Goal: Browse casually

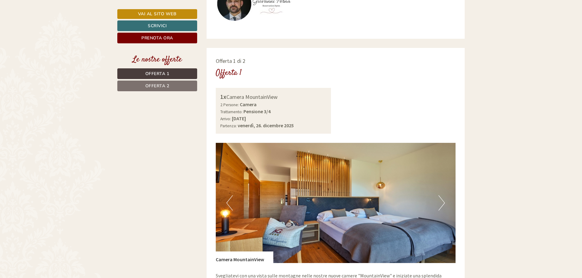
scroll to position [427, 0]
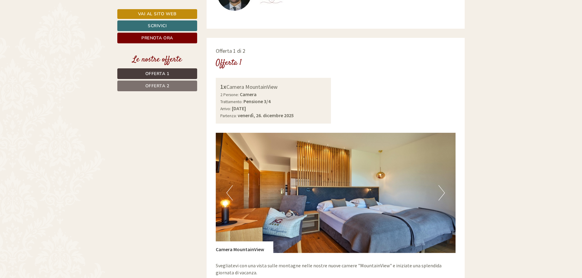
click at [441, 185] on button "Next" at bounding box center [442, 192] width 6 height 15
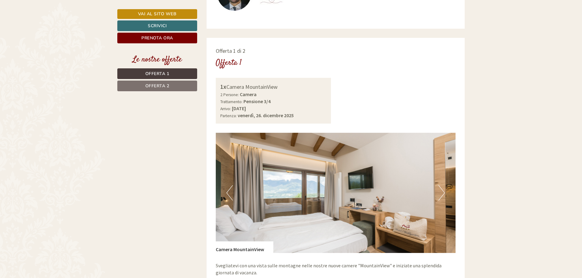
click at [441, 185] on button "Next" at bounding box center [442, 192] width 6 height 15
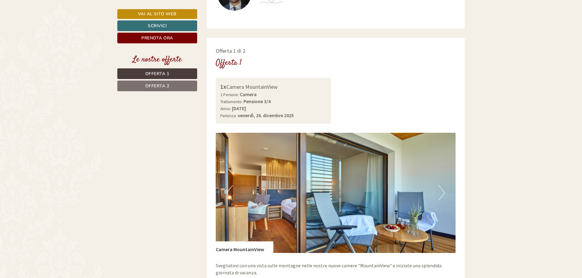
click at [441, 185] on button "Next" at bounding box center [442, 192] width 6 height 15
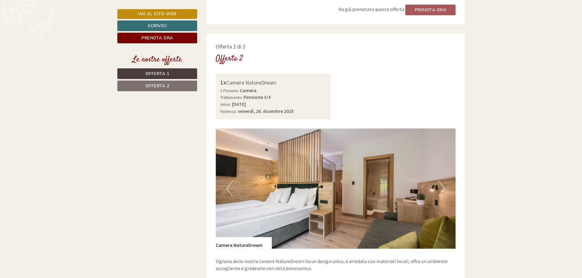
scroll to position [854, 0]
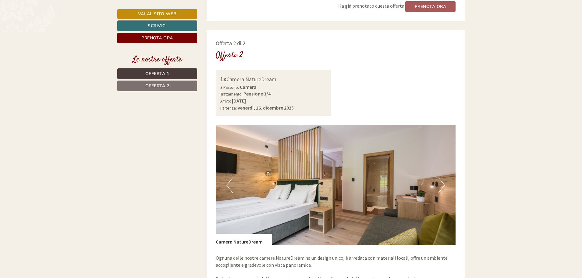
click at [443, 179] on button "Next" at bounding box center [442, 184] width 6 height 15
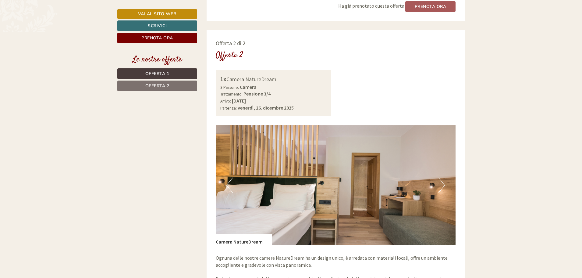
click at [443, 179] on button "Next" at bounding box center [442, 184] width 6 height 15
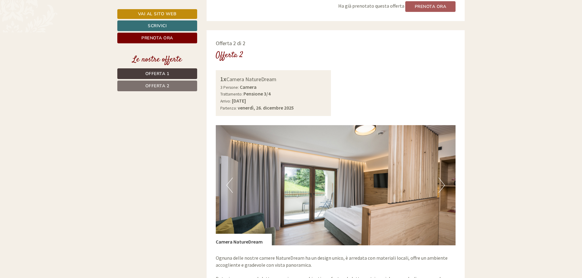
click at [443, 179] on button "Next" at bounding box center [442, 184] width 6 height 15
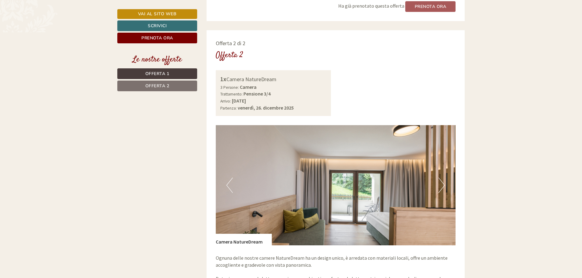
click at [443, 179] on button "Next" at bounding box center [442, 184] width 6 height 15
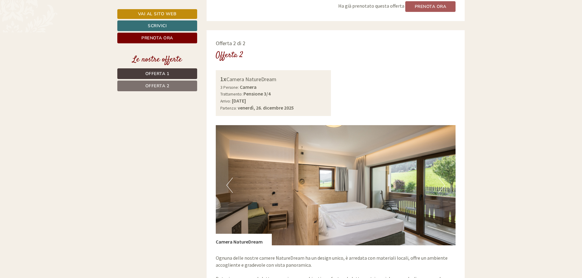
click at [443, 179] on button "Next" at bounding box center [442, 184] width 6 height 15
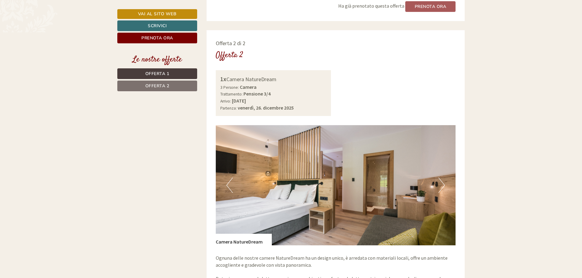
click at [443, 179] on button "Next" at bounding box center [442, 184] width 6 height 15
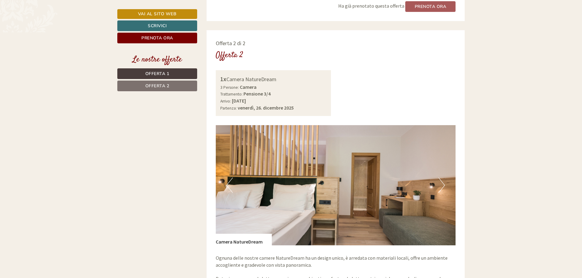
click at [443, 179] on button "Next" at bounding box center [442, 184] width 6 height 15
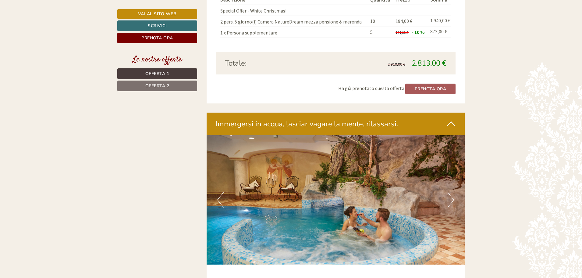
scroll to position [1220, 0]
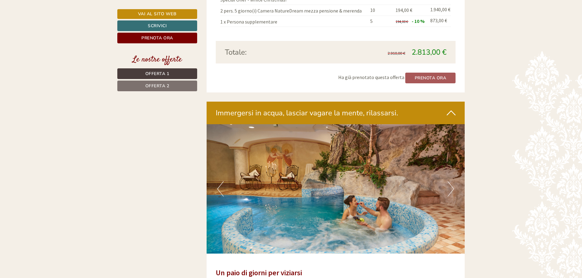
click at [452, 181] on button "Next" at bounding box center [451, 188] width 6 height 15
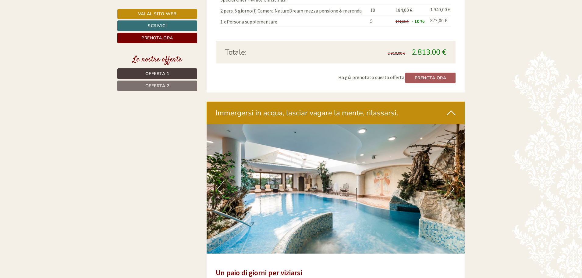
click at [452, 181] on button "Next" at bounding box center [451, 188] width 6 height 15
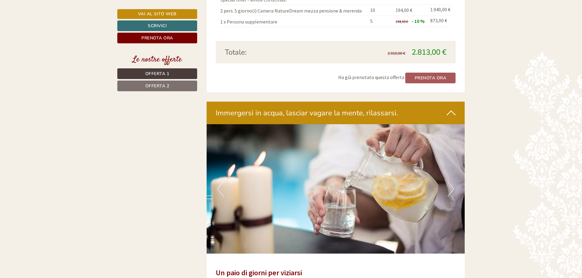
click at [452, 181] on button "Next" at bounding box center [451, 188] width 6 height 15
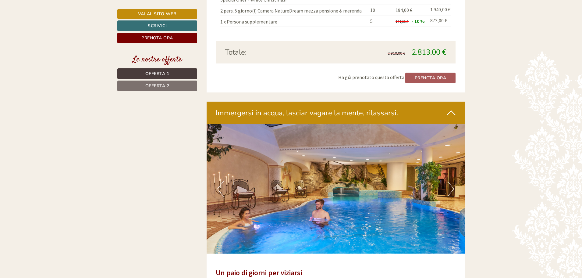
click at [452, 181] on button "Next" at bounding box center [451, 188] width 6 height 15
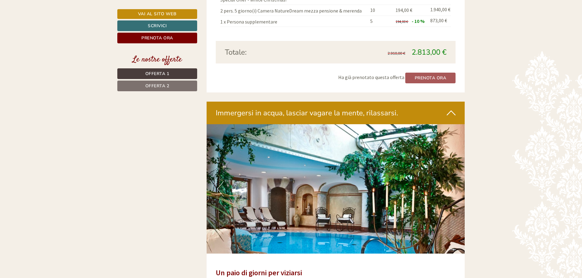
click at [452, 181] on button "Next" at bounding box center [451, 188] width 6 height 15
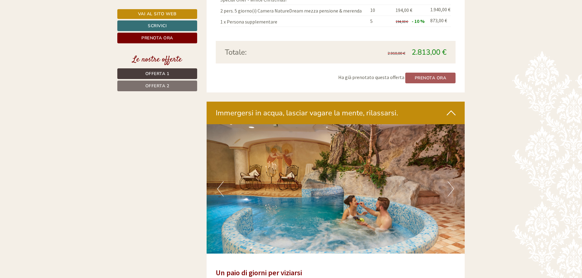
click at [452, 181] on button "Next" at bounding box center [451, 188] width 6 height 15
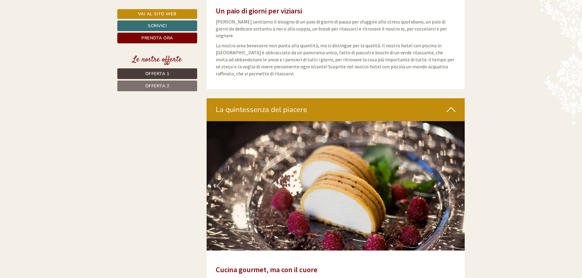
scroll to position [1494, 0]
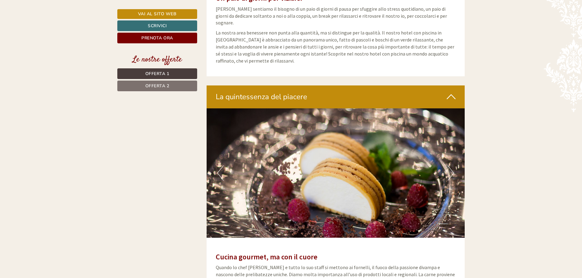
click at [446, 162] on img at bounding box center [336, 172] width 259 height 129
click at [455, 160] on img at bounding box center [336, 172] width 259 height 129
click at [452, 165] on button "Next" at bounding box center [451, 172] width 6 height 15
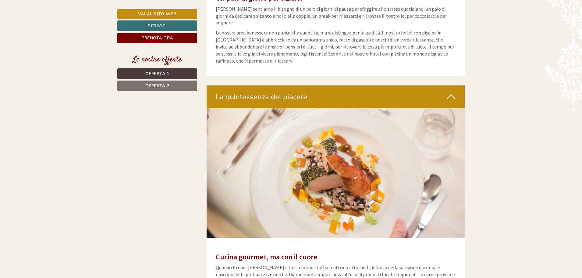
click at [452, 165] on button "Next" at bounding box center [451, 172] width 6 height 15
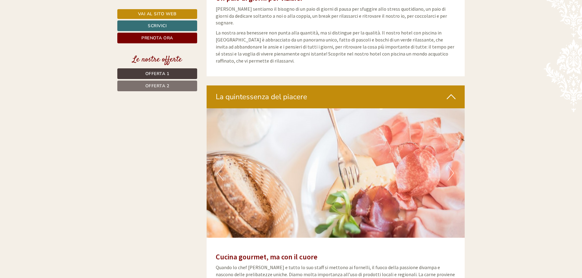
click at [452, 165] on button "Next" at bounding box center [451, 172] width 6 height 15
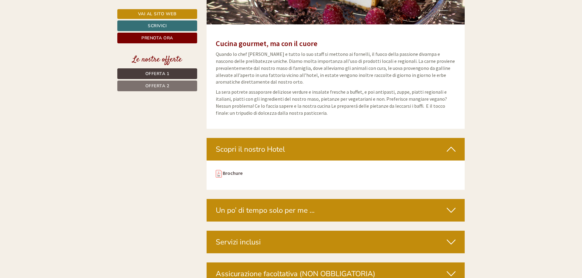
scroll to position [1768, 0]
